Goal: Task Accomplishment & Management: Complete application form

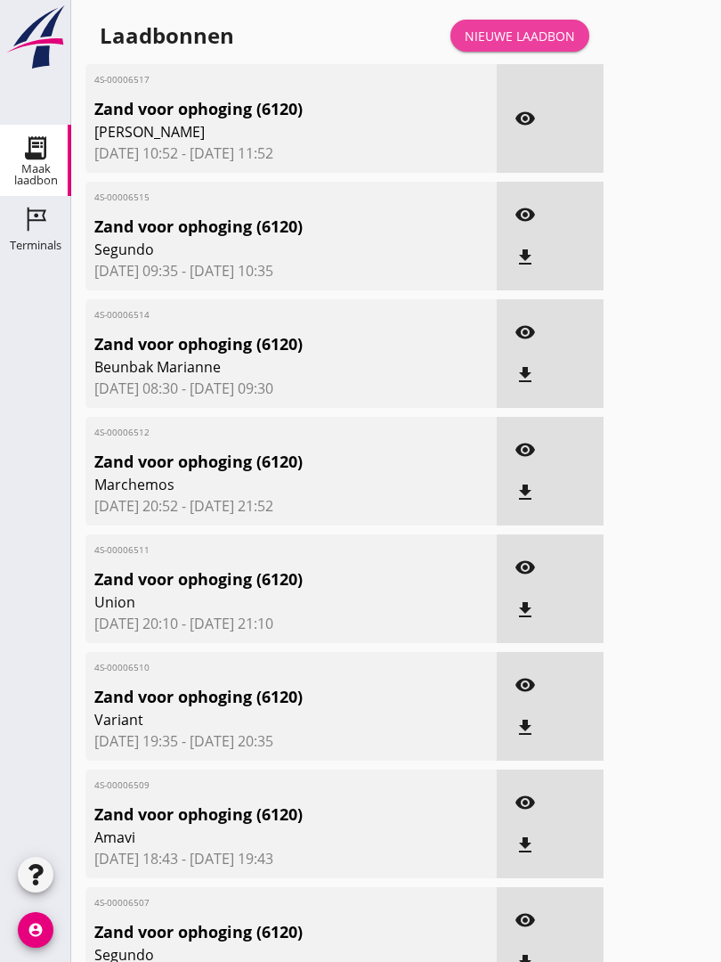
click at [537, 40] on link "Nieuwe laadbon" at bounding box center [520, 36] width 139 height 32
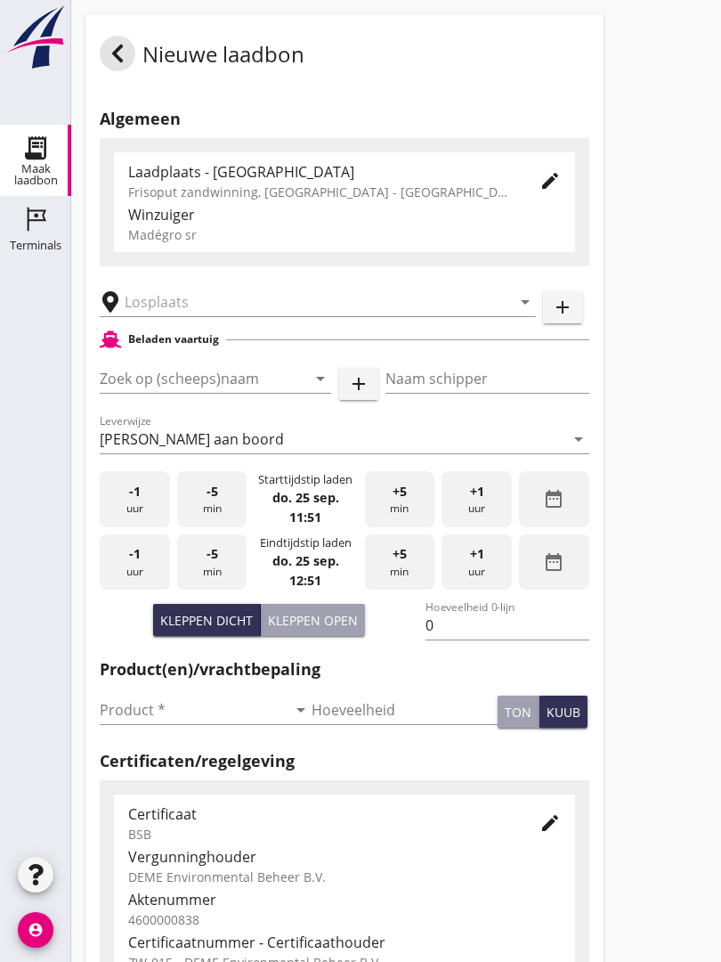
click at [216, 316] on input "text" at bounding box center [306, 302] width 362 height 29
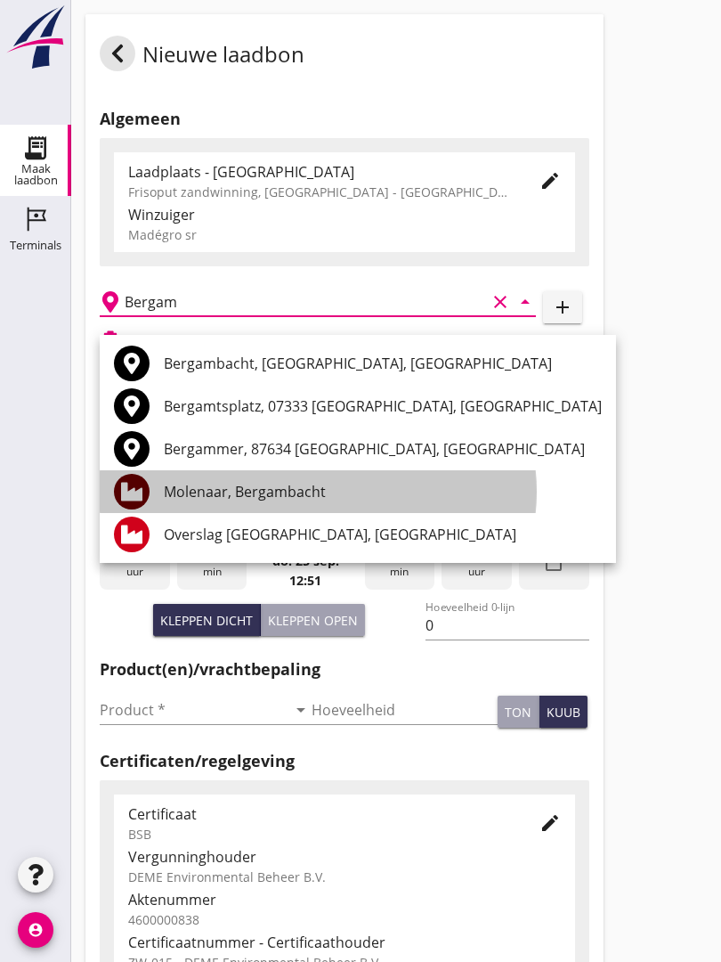
click at [295, 484] on div "Molenaar, Bergambacht" at bounding box center [383, 491] width 438 height 21
type input "Molenaar, Bergambacht"
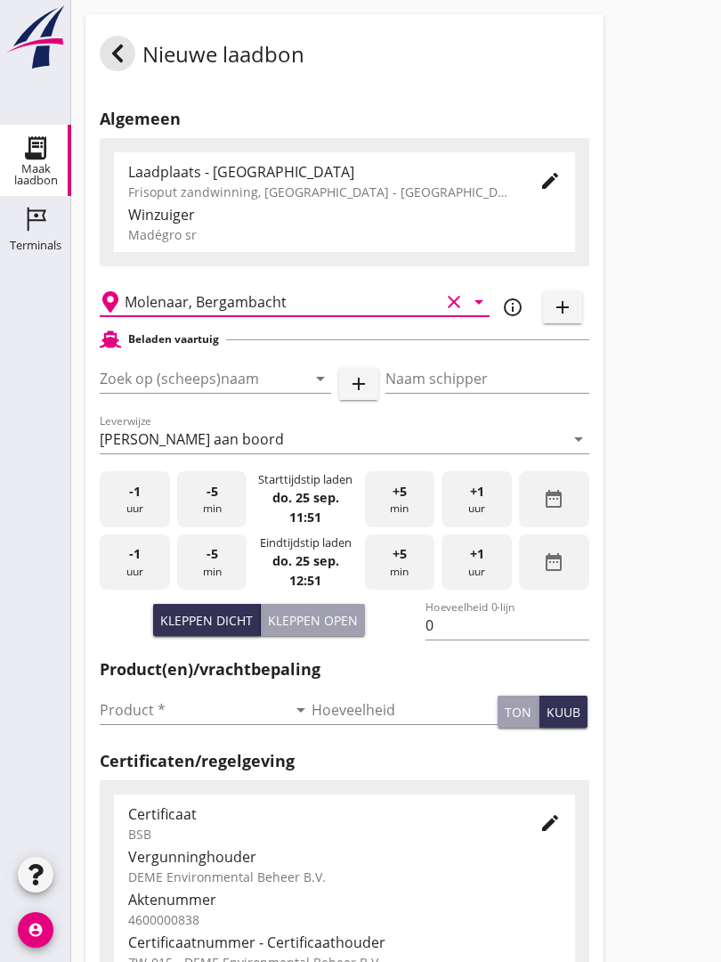
click at [216, 393] on input "Zoek op (scheeps)naam" at bounding box center [191, 378] width 182 height 29
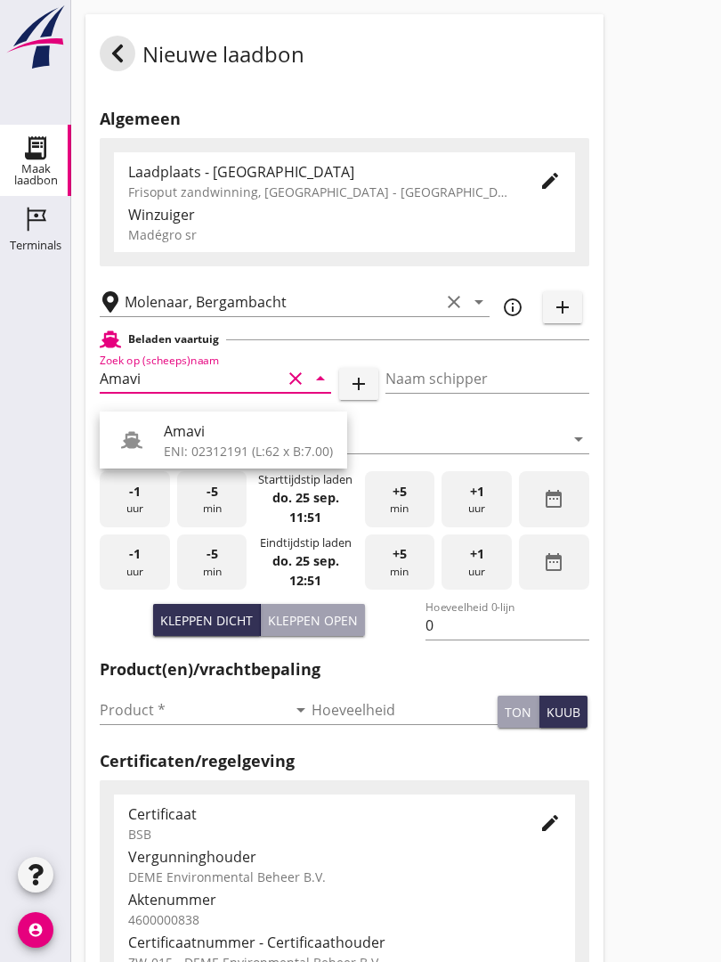
click at [216, 436] on div "Amavi" at bounding box center [248, 430] width 169 height 21
type input "Amavi"
type input "[PERSON_NAME]"
type input "451"
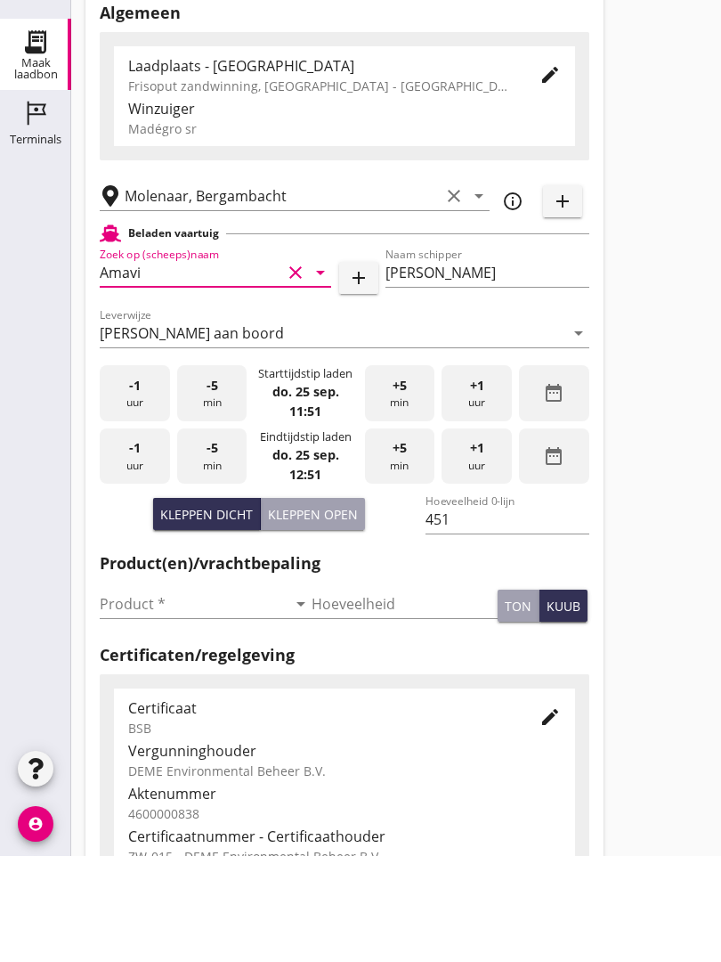
click at [127, 696] on input "Product *" at bounding box center [193, 710] width 187 height 29
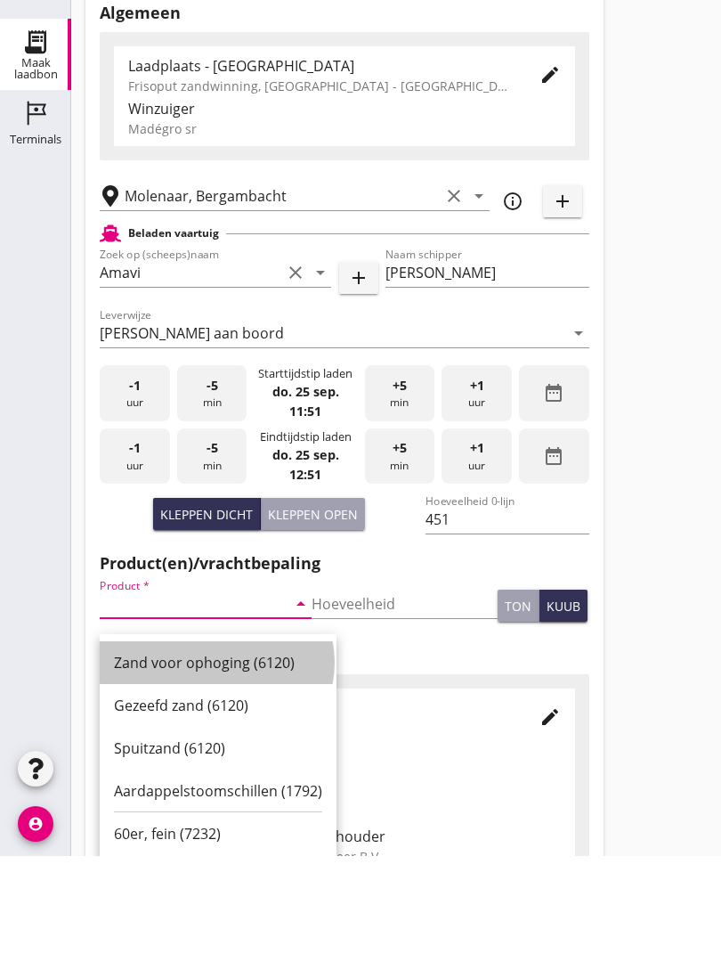
click at [206, 758] on div "Zand voor ophoging (6120)" at bounding box center [218, 768] width 208 height 21
type input "Zand voor ophoging (6120)"
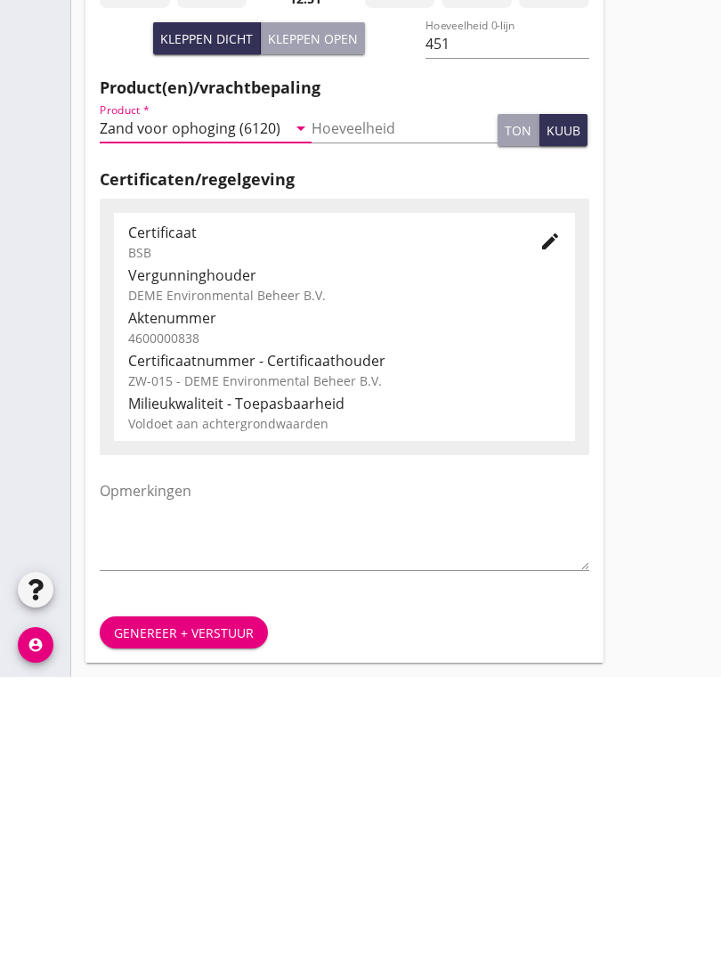
scroll to position [312, 0]
click at [159, 909] on div "Genereer + verstuur" at bounding box center [184, 918] width 140 height 19
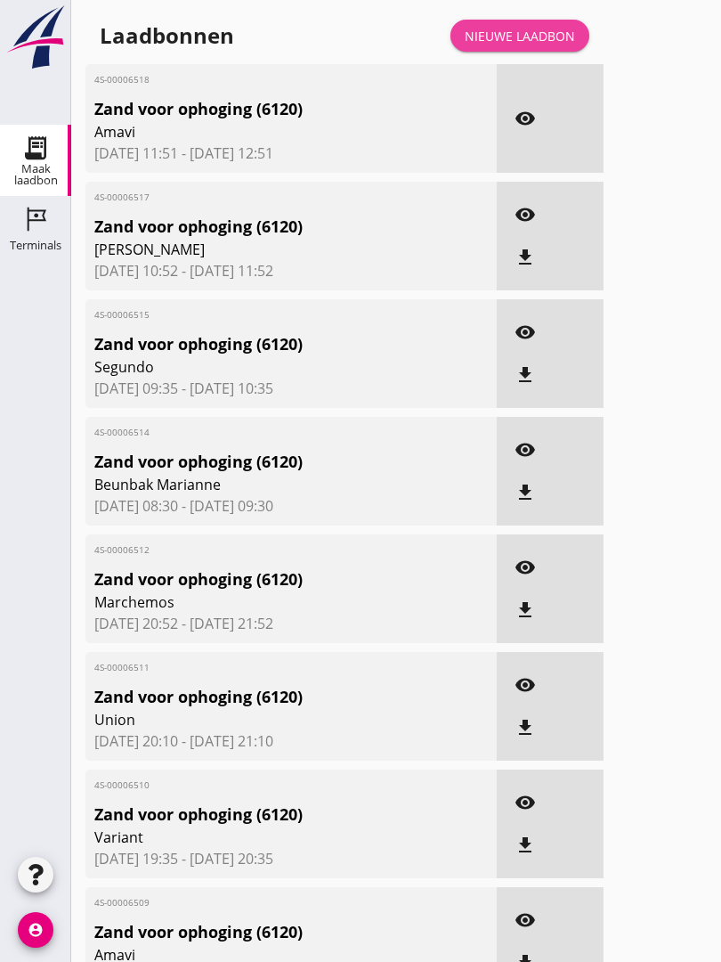
click at [528, 45] on div "Nieuwe laadbon" at bounding box center [520, 36] width 110 height 19
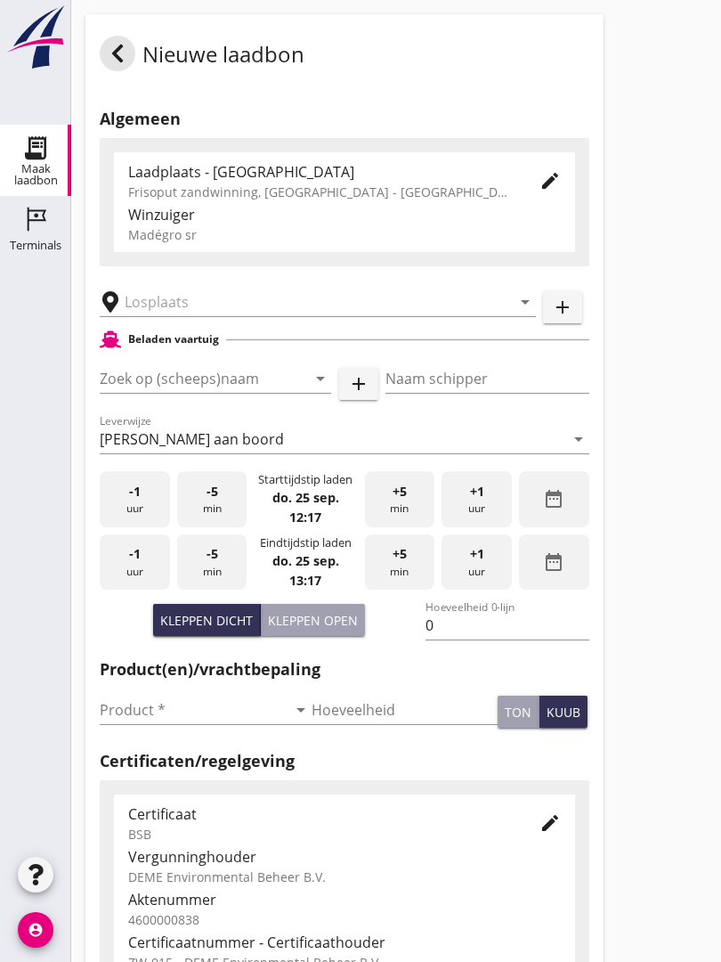
click at [215, 316] on input "text" at bounding box center [306, 302] width 362 height 29
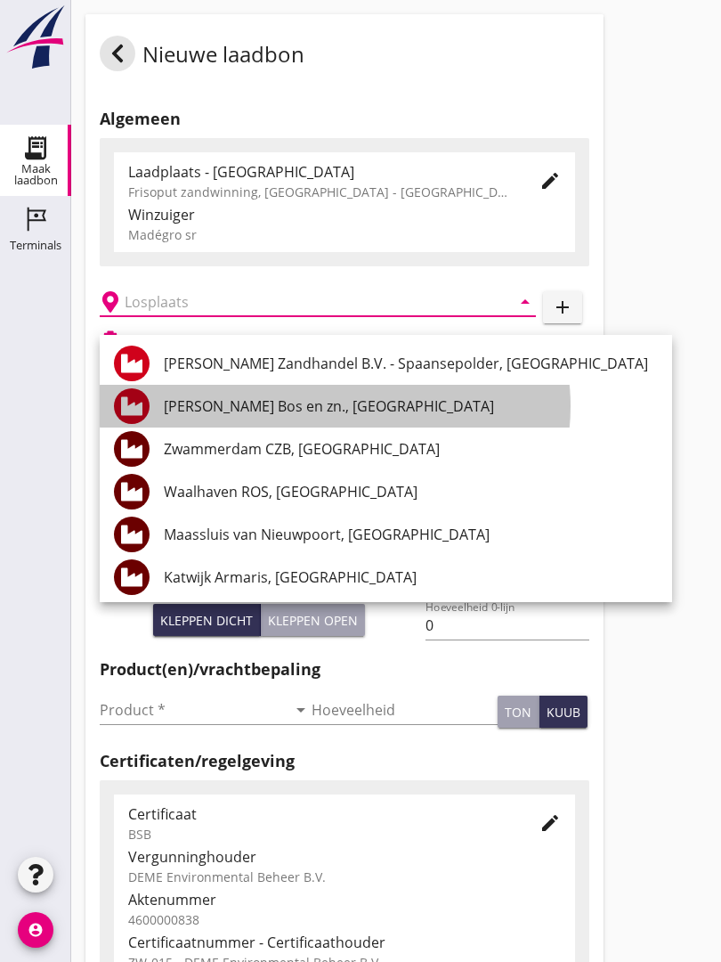
click at [284, 407] on div "[PERSON_NAME] Bos en zn., [GEOGRAPHIC_DATA]" at bounding box center [411, 405] width 494 height 21
type input "[PERSON_NAME] Bos en zn., [GEOGRAPHIC_DATA]"
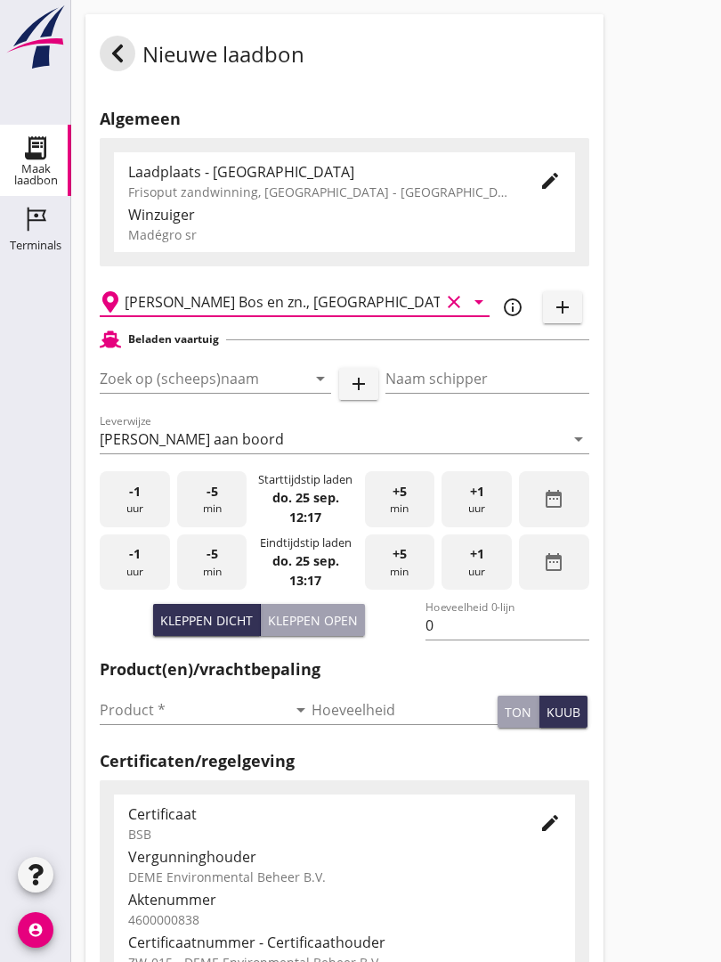
click at [229, 384] on input "Zoek op (scheeps)naam" at bounding box center [191, 378] width 182 height 29
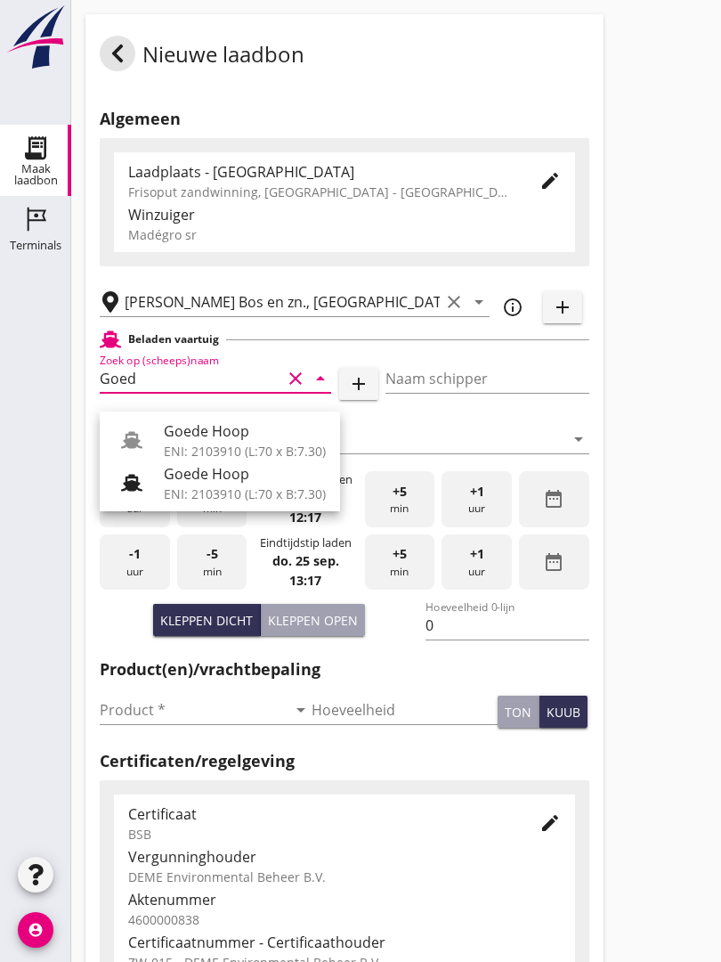
click at [225, 427] on div "Goede Hoop" at bounding box center [245, 430] width 162 height 21
type input "Goede Hoop"
type input "[PERSON_NAME]"
type input "555"
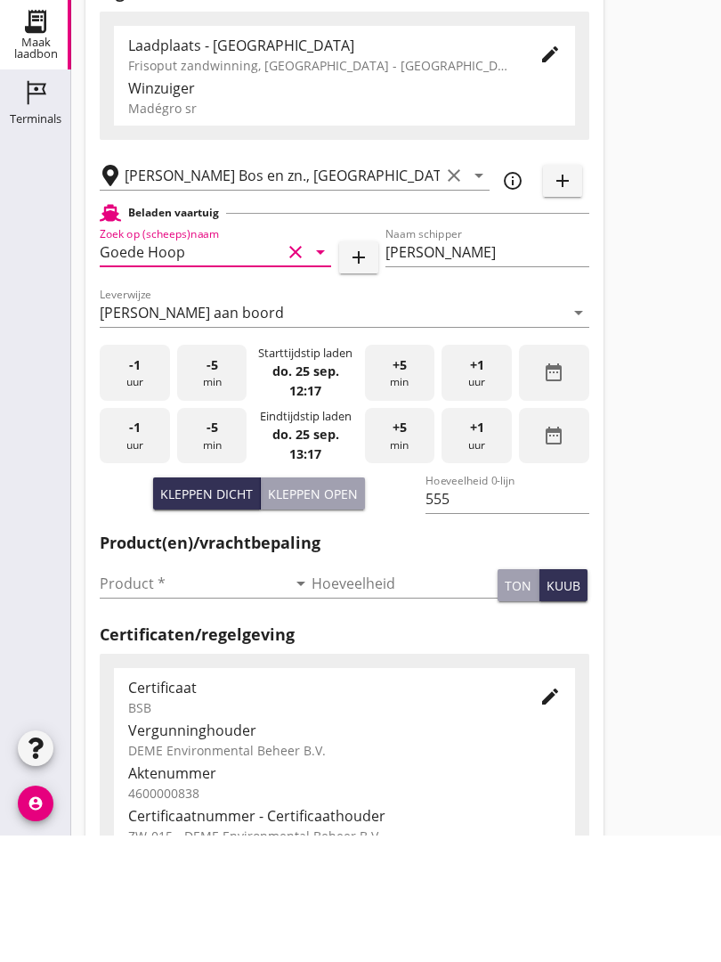
click at [133, 696] on input "Product *" at bounding box center [193, 710] width 187 height 29
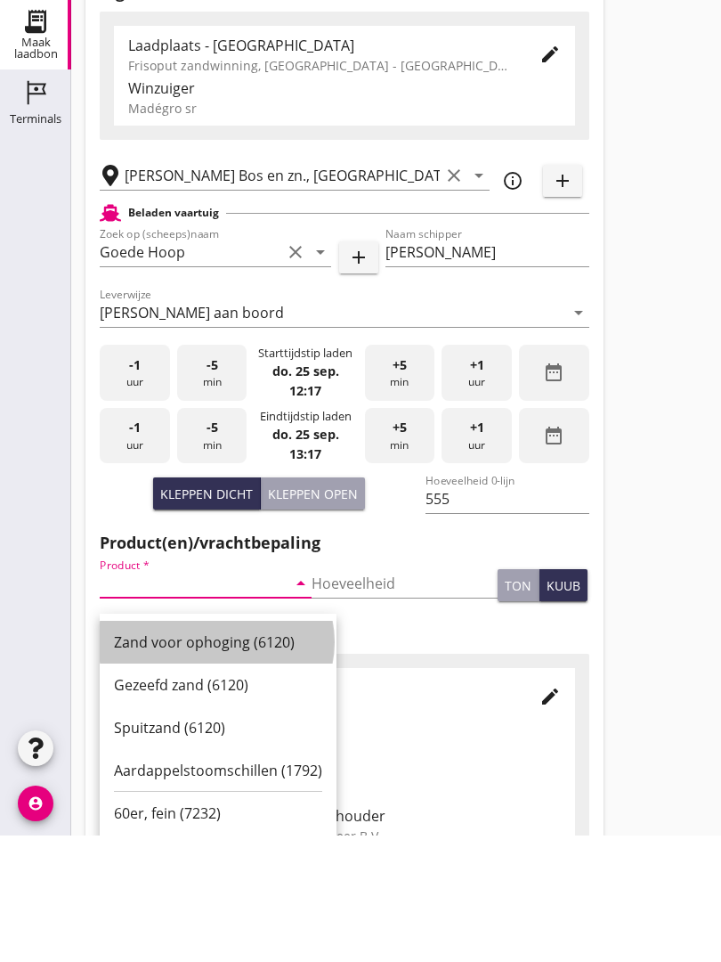
click at [223, 758] on div "Zand voor ophoging (6120)" at bounding box center [218, 768] width 208 height 21
type input "Zand voor ophoging (6120)"
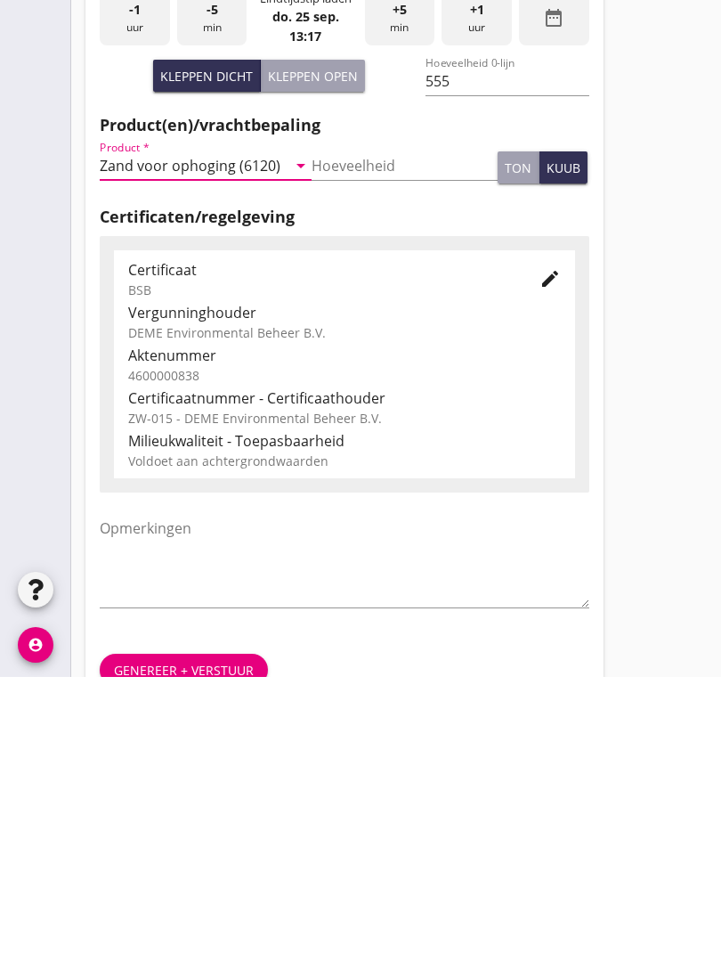
scroll to position [312, 0]
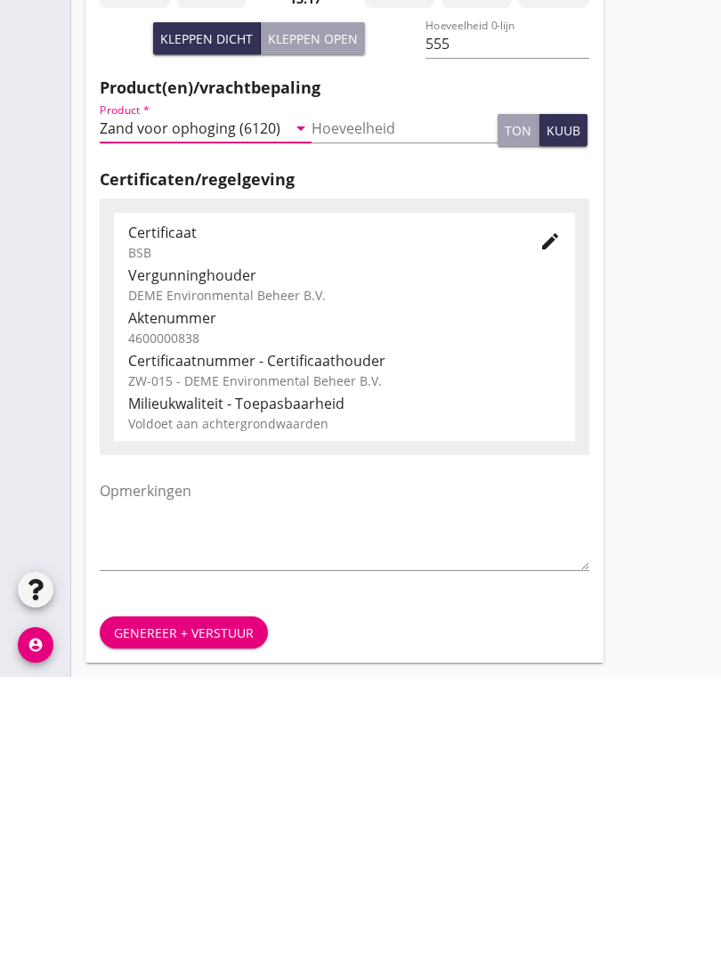
click at [183, 909] on div "Genereer + verstuur" at bounding box center [184, 918] width 140 height 19
